Goal: Obtain resource: Download file/media

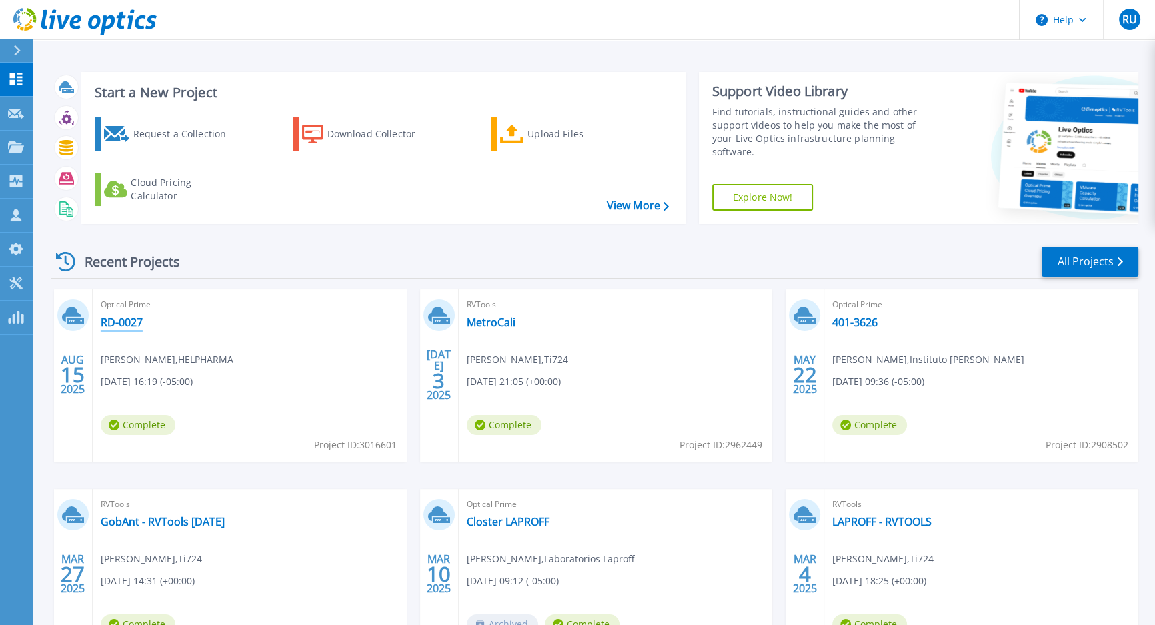
click at [125, 323] on link "RD-0027" at bounding box center [122, 321] width 42 height 13
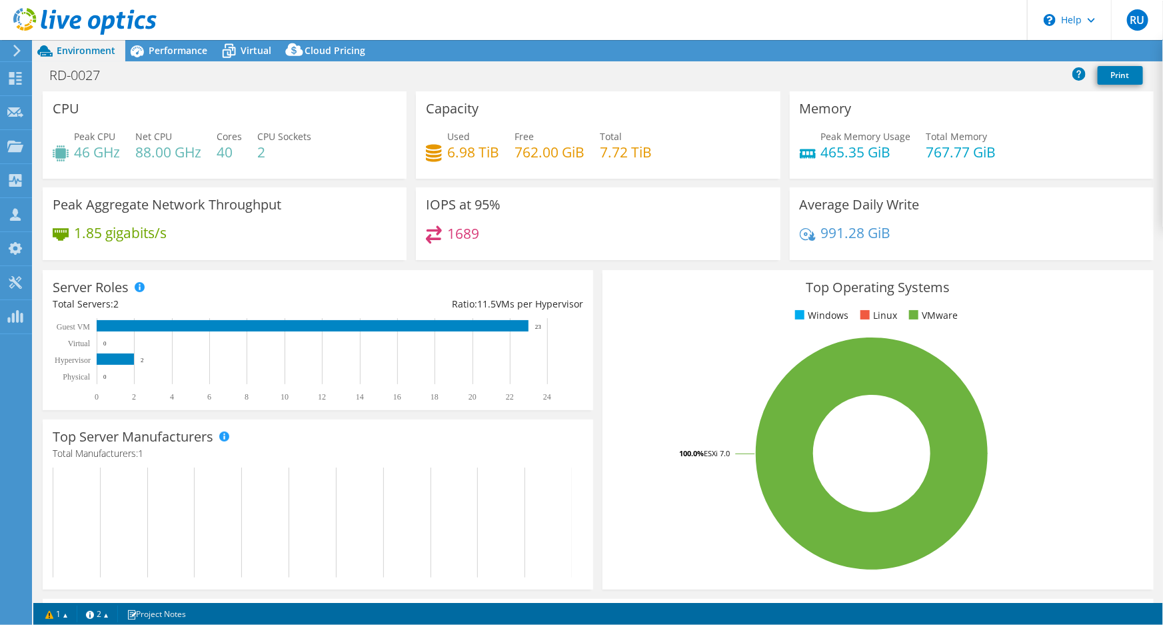
select select "USD"
select select "USEast"
click at [178, 45] on span "Performance" at bounding box center [178, 50] width 59 height 13
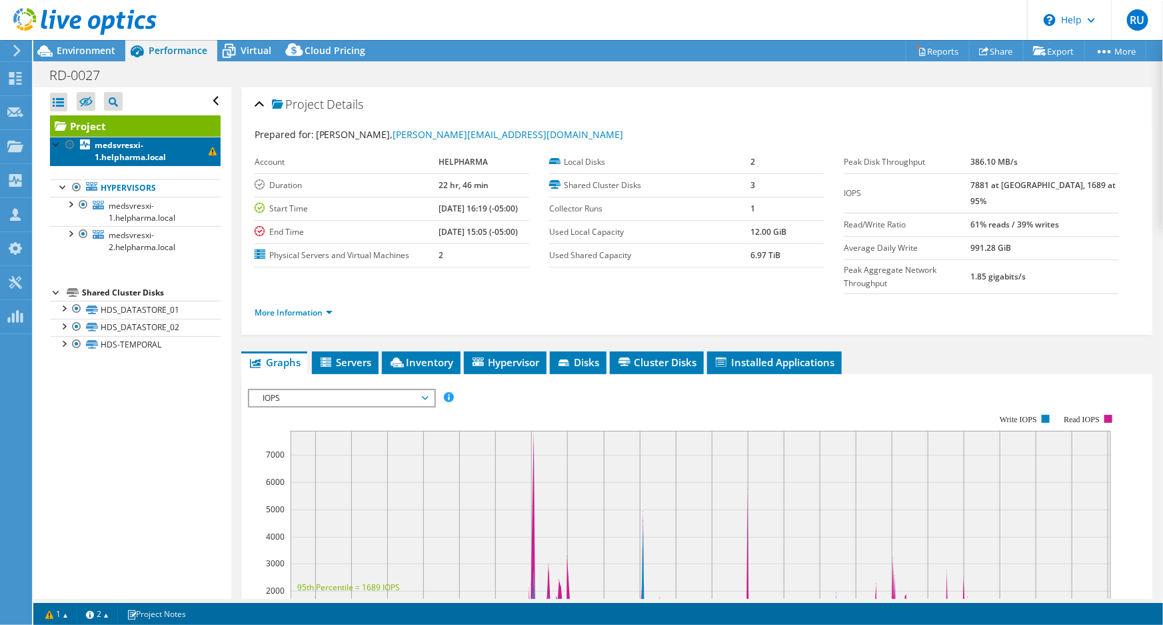
click at [155, 155] on b "medsvresxi-1.helpharma.local" at bounding box center [130, 150] width 71 height 23
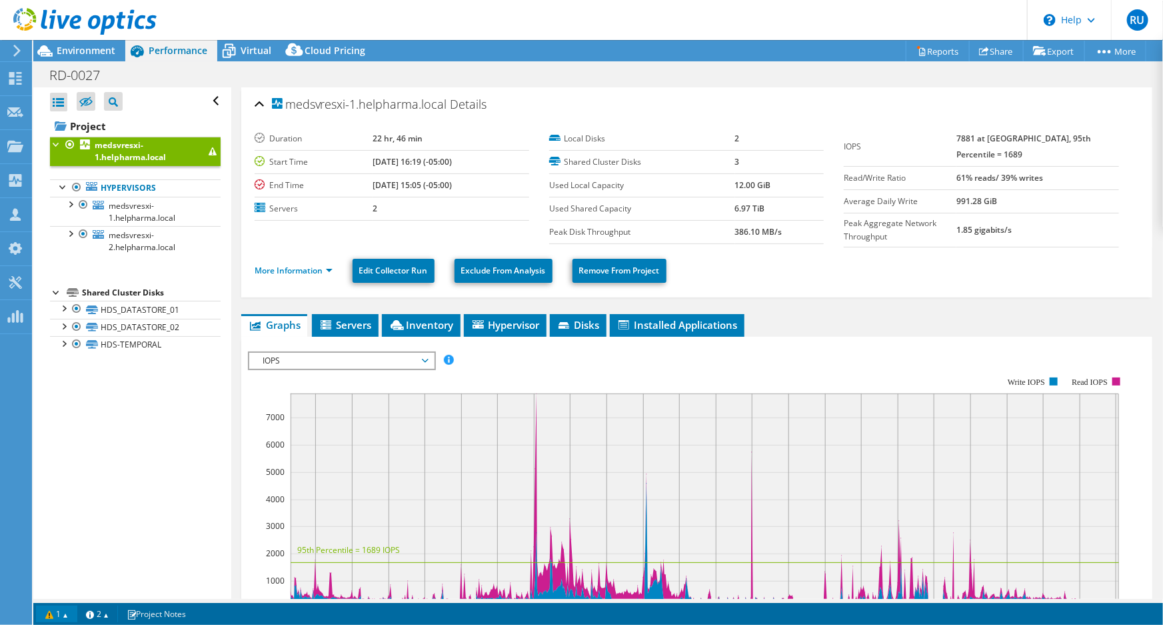
click at [61, 611] on link "1" at bounding box center [56, 613] width 41 height 17
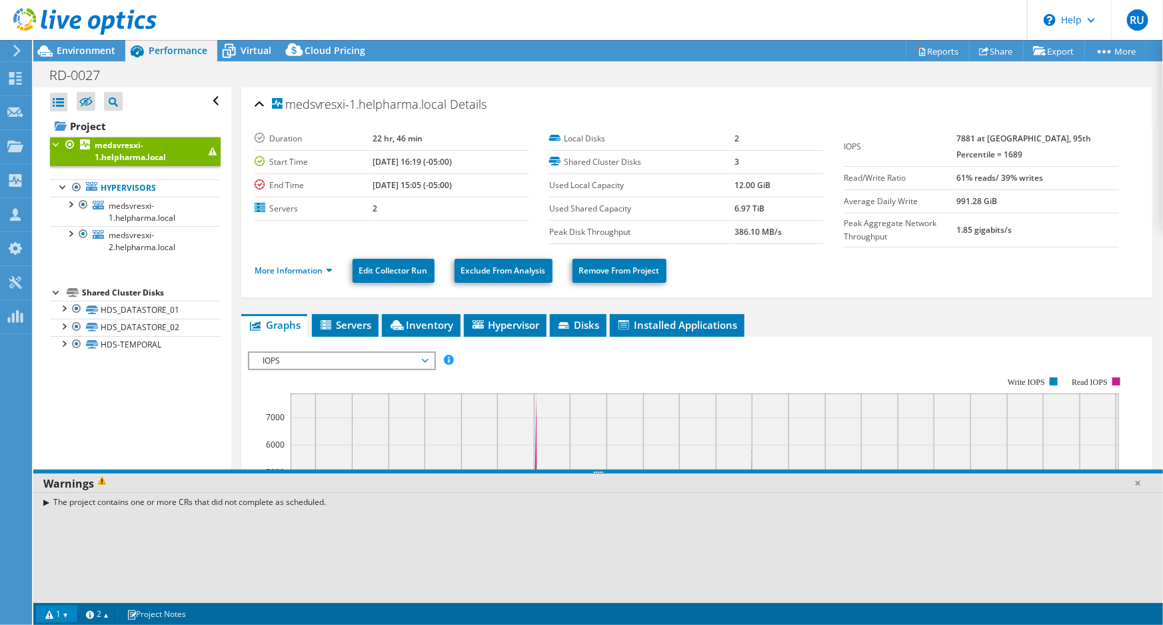
click at [46, 503] on div "The project contains one or more CRs that did not complete as scheduled." at bounding box center [598, 501] width 1130 height 19
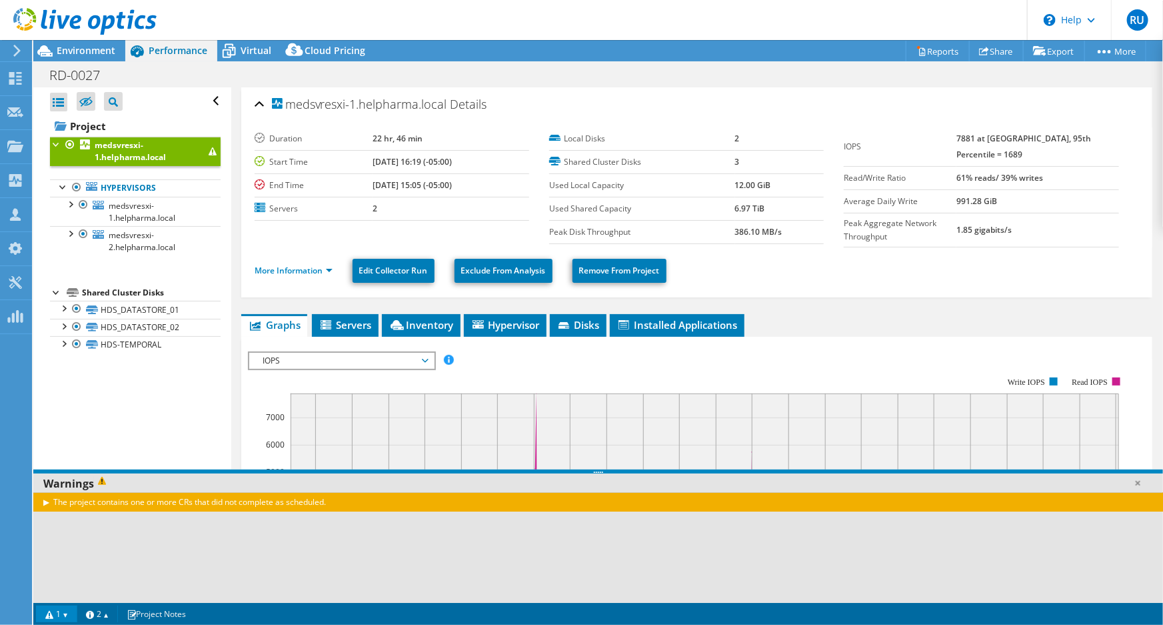
click at [95, 501] on div "The project contains one or more CRs that did not complete as scheduled." at bounding box center [598, 501] width 1130 height 19
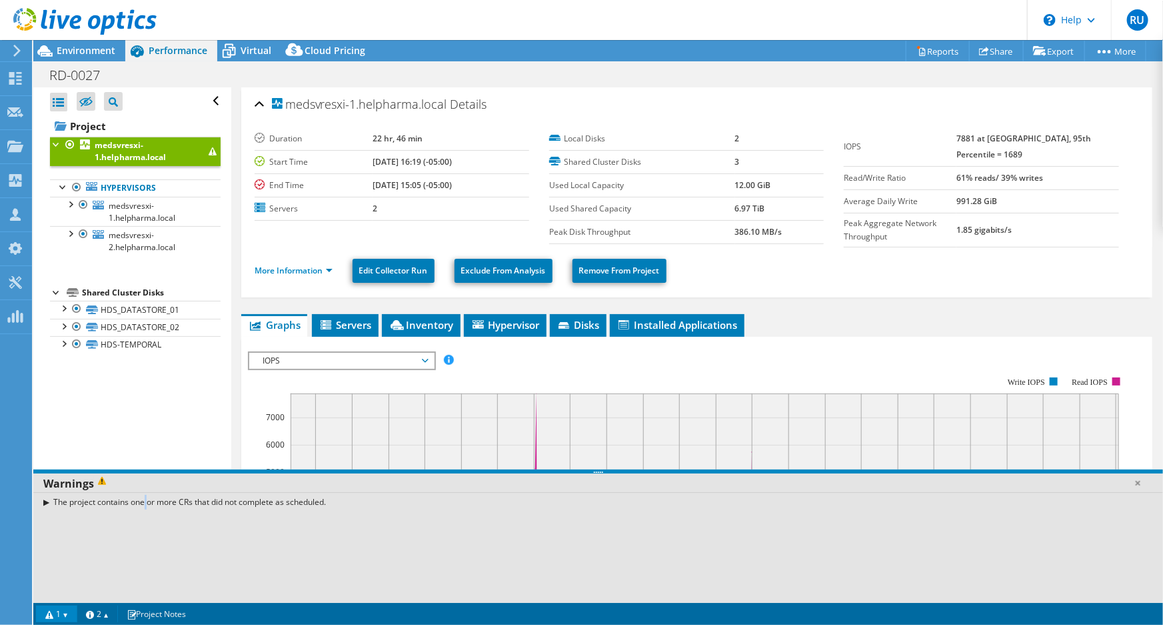
click at [95, 501] on div "The project contains one or more CRs that did not complete as scheduled." at bounding box center [598, 501] width 1130 height 19
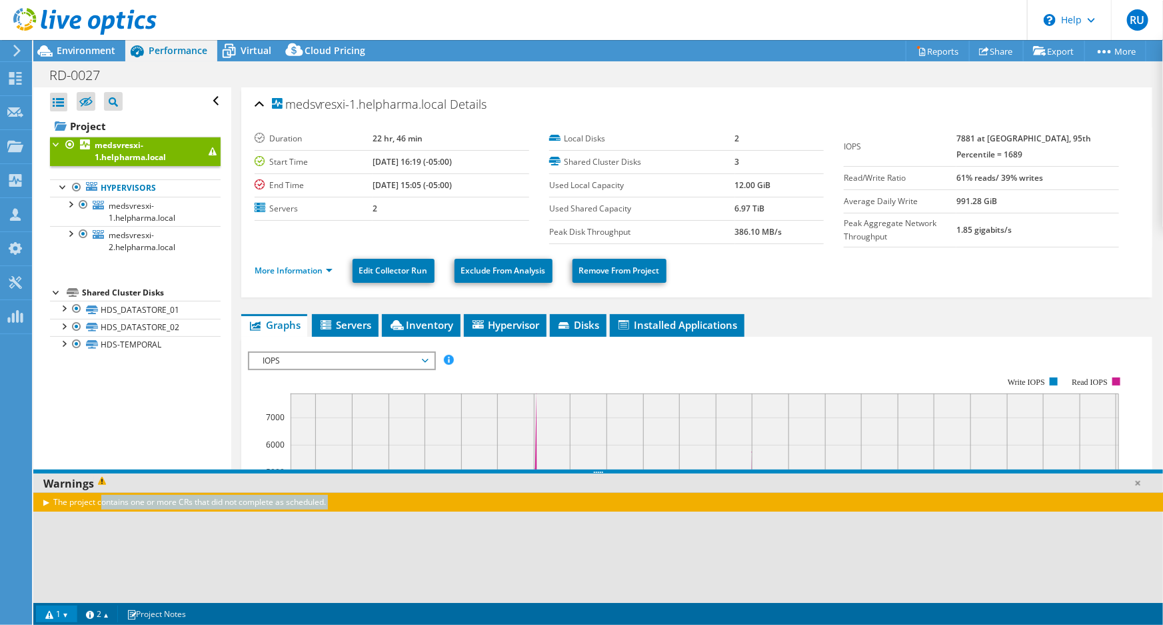
click at [95, 501] on div "The project contains one or more CRs that did not complete as scheduled." at bounding box center [598, 501] width 1130 height 19
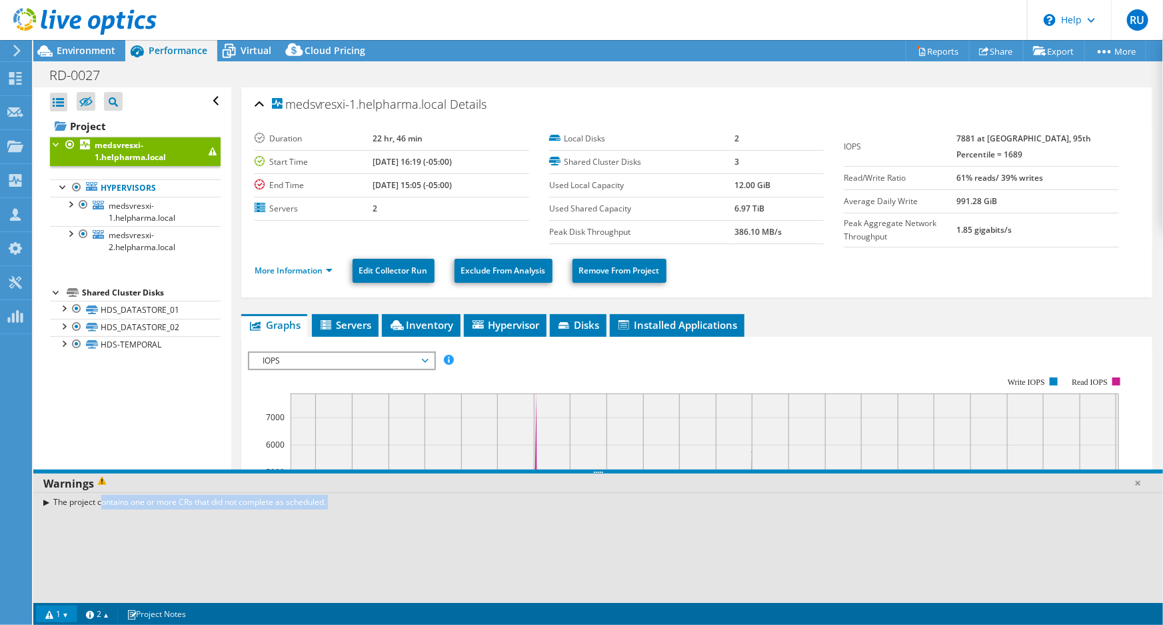
click at [95, 501] on div "The project contains one or more CRs that did not complete as scheduled." at bounding box center [598, 501] width 1130 height 19
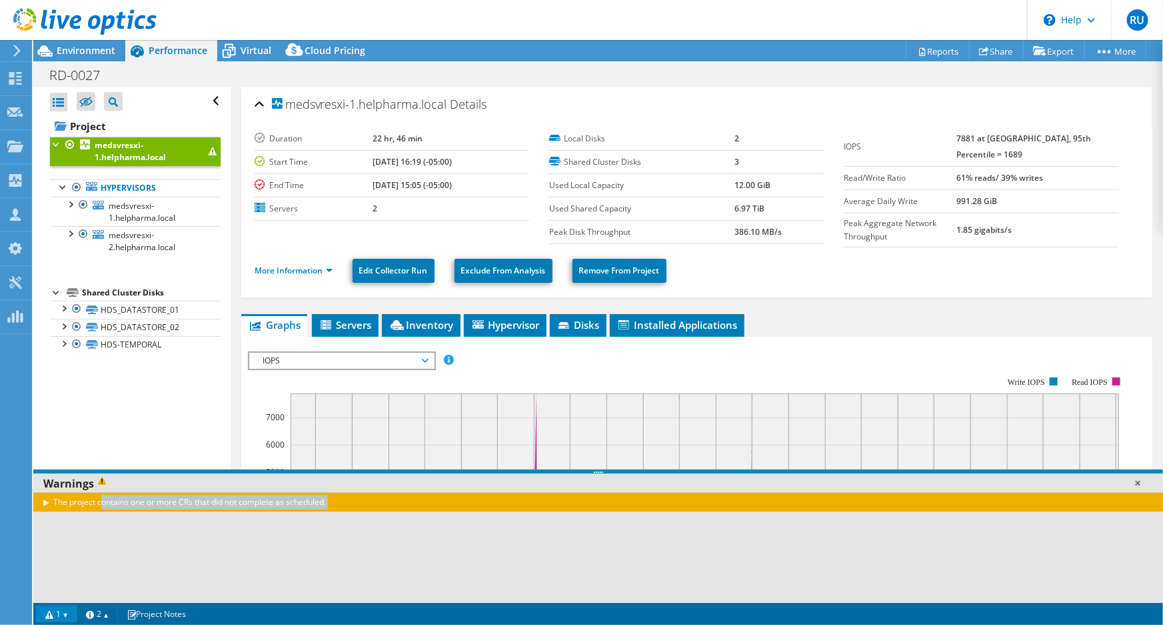
click at [1141, 481] on link at bounding box center [1137, 482] width 13 height 13
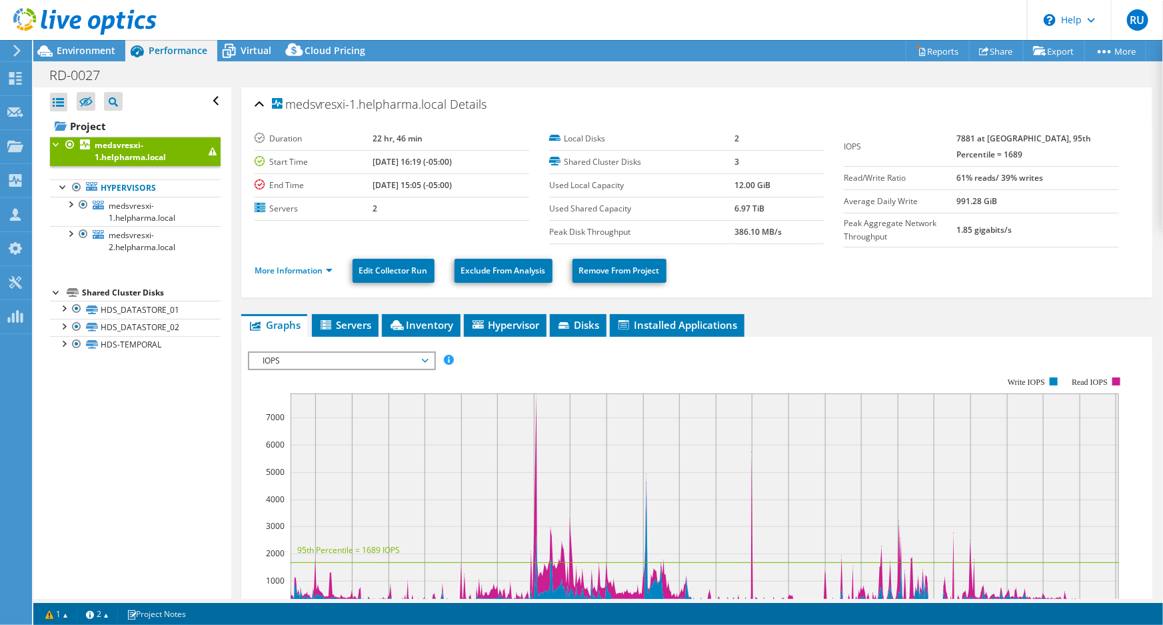
click at [941, 66] on div "RD-0027 Print" at bounding box center [598, 75] width 1130 height 25
click at [937, 59] on link "Reports" at bounding box center [938, 51] width 64 height 21
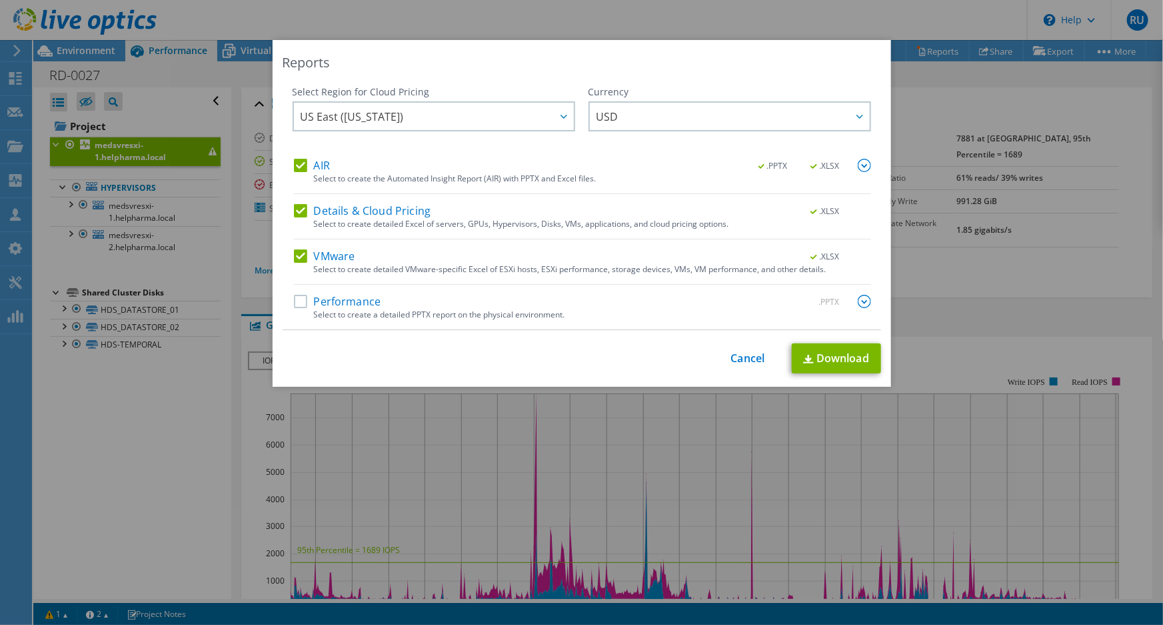
click at [306, 214] on label "Details & Cloud Pricing" at bounding box center [362, 210] width 137 height 13
click at [0, 0] on input "Details & Cloud Pricing" at bounding box center [0, 0] width 0 height 0
click at [845, 351] on link "Download" at bounding box center [836, 358] width 89 height 30
click at [750, 355] on link "Cancel" at bounding box center [748, 358] width 34 height 13
